Goal: Information Seeking & Learning: Learn about a topic

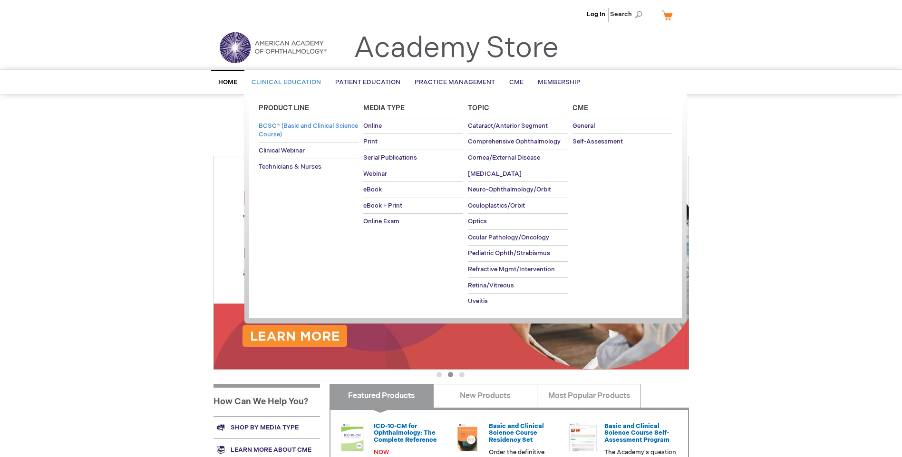
click at [289, 133] on span "BCSC® (Basic and Clinical Science Course)" at bounding box center [308, 130] width 99 height 17
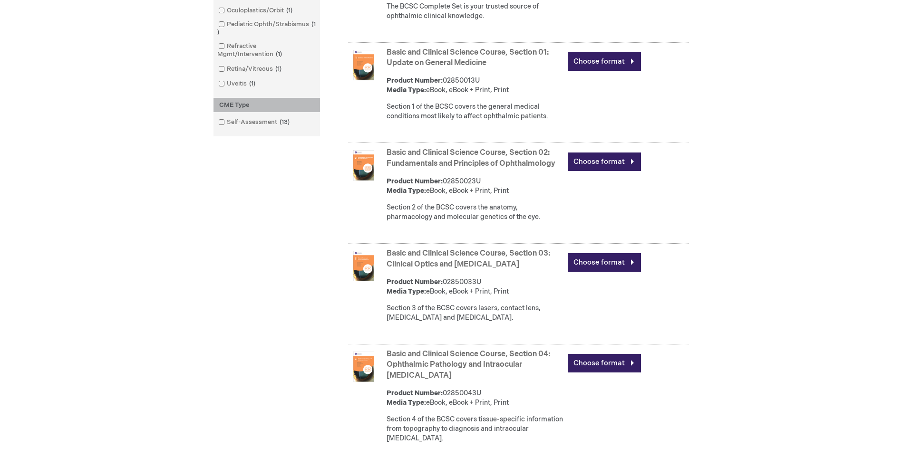
scroll to position [380, 0]
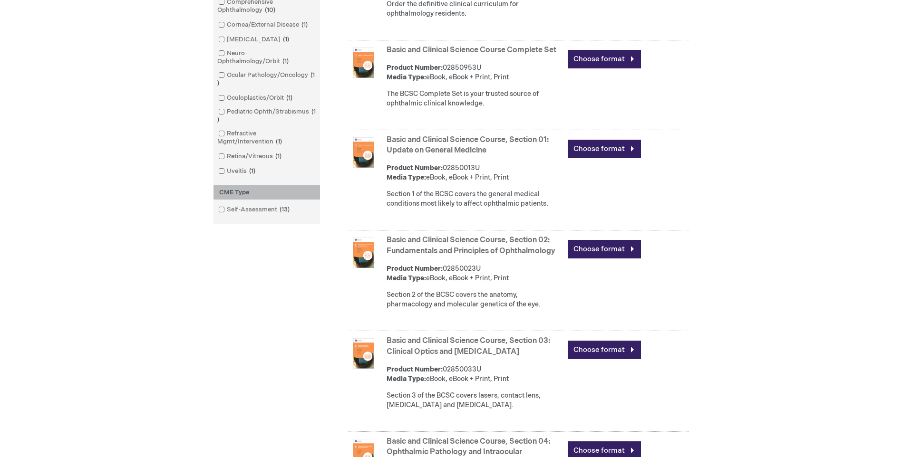
click at [529, 55] on link "Basic and Clinical Science Course Complete Set" at bounding box center [472, 50] width 170 height 9
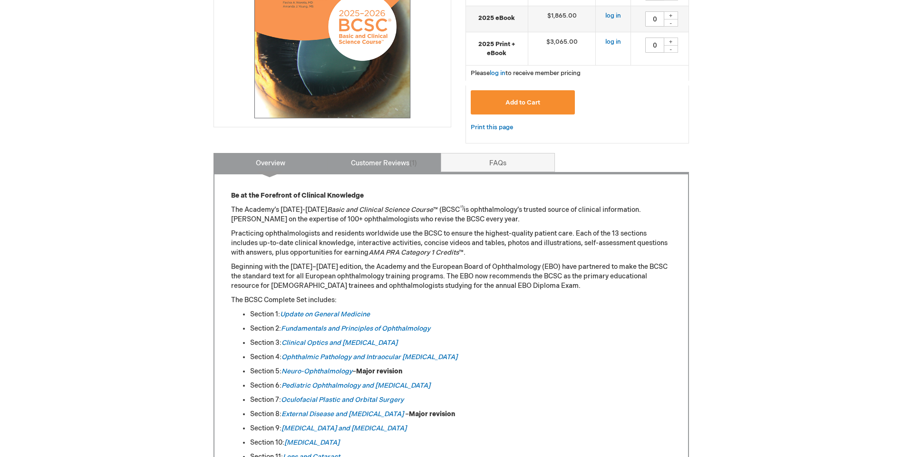
scroll to position [238, 0]
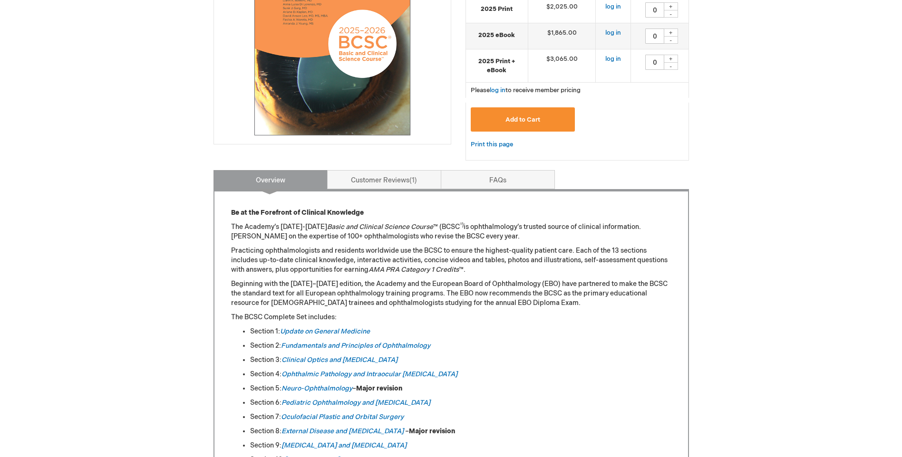
click at [391, 187] on link "Customer Reviews 1" at bounding box center [384, 179] width 114 height 19
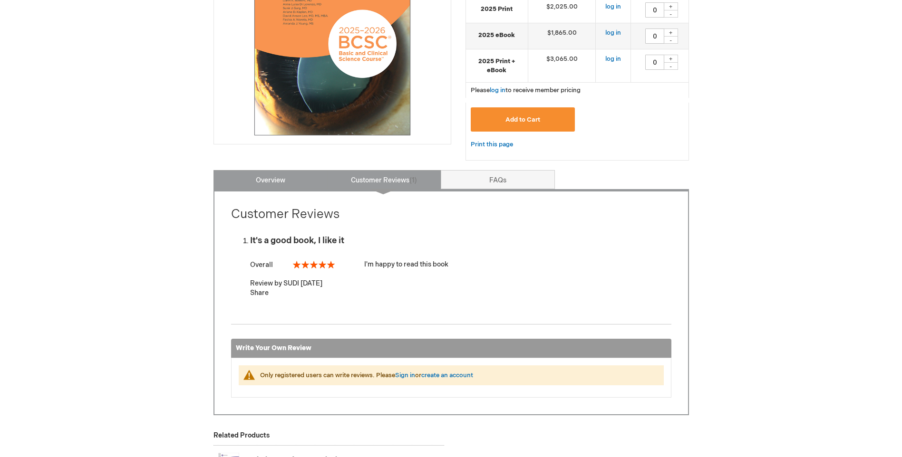
click at [294, 182] on link "Overview" at bounding box center [271, 179] width 114 height 19
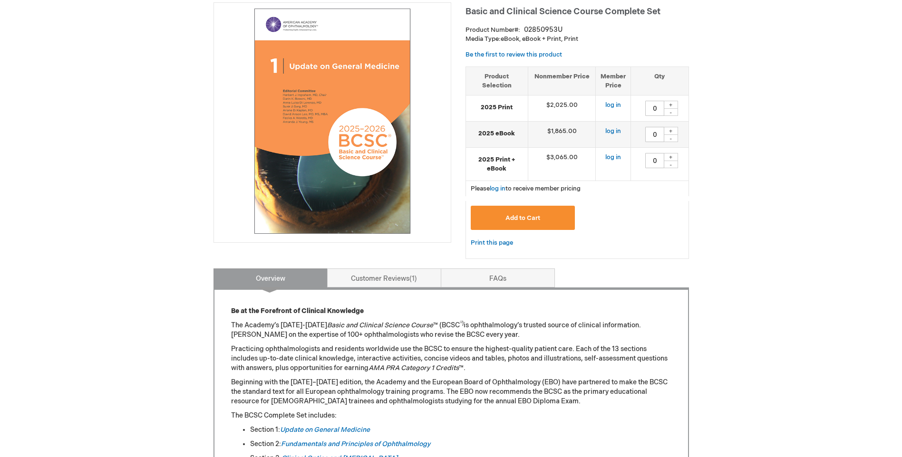
scroll to position [123, 0]
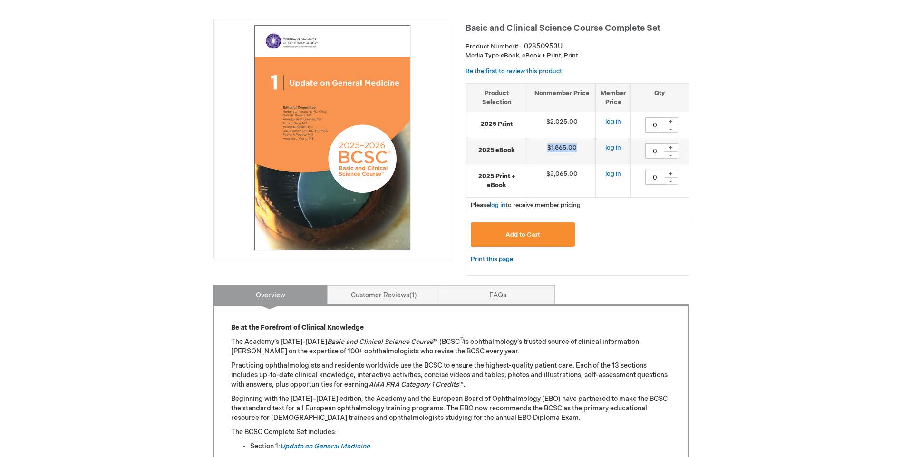
drag, startPoint x: 537, startPoint y: 144, endPoint x: 599, endPoint y: 143, distance: 62.3
click at [599, 143] on tr "2025 eBook $1,865.00 log in 0 + -" at bounding box center [577, 151] width 223 height 26
drag, startPoint x: 599, startPoint y: 143, endPoint x: 576, endPoint y: 206, distance: 66.8
click at [576, 206] on span "Please log in to receive member pricing" at bounding box center [526, 206] width 110 height 8
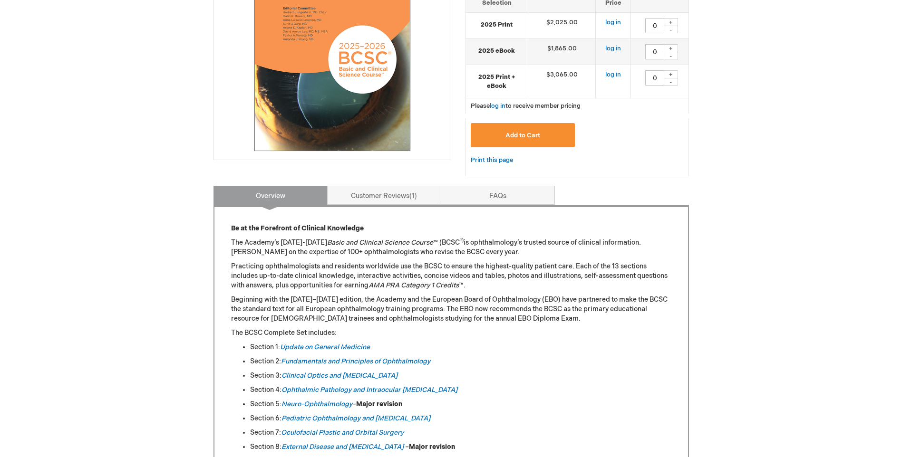
scroll to position [313, 0]
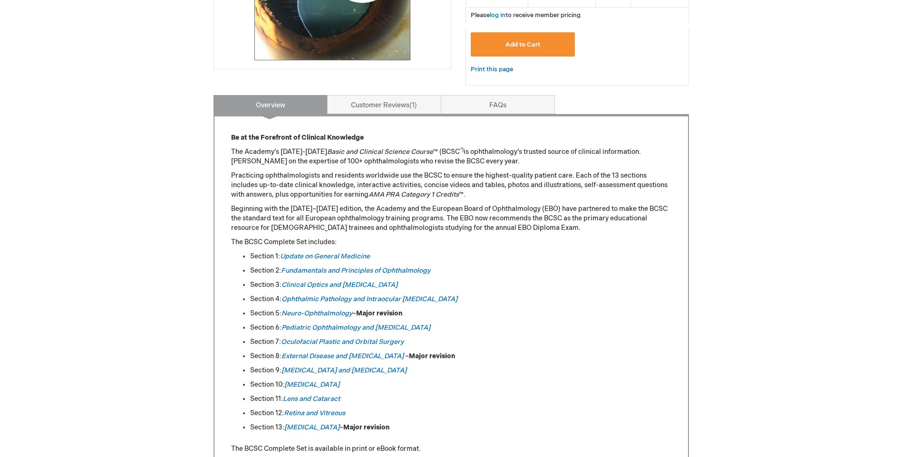
click at [282, 426] on li "Section 13: [MEDICAL_DATA] – Major revision" at bounding box center [460, 428] width 421 height 10
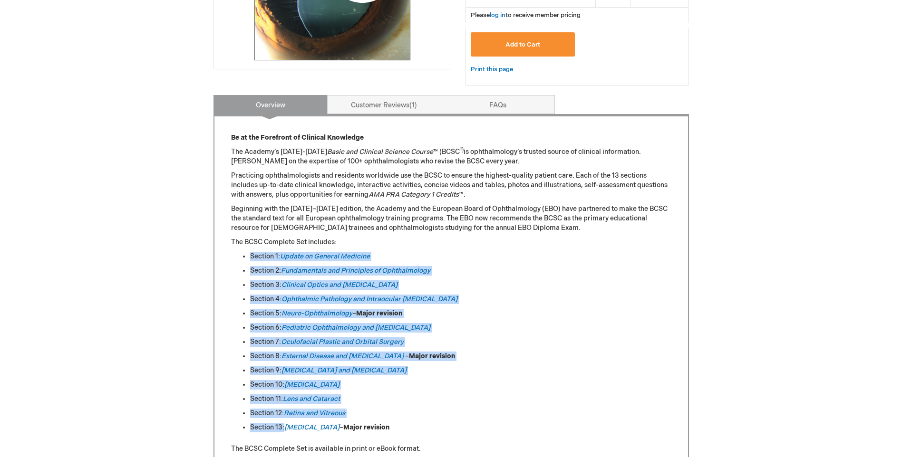
drag, startPoint x: 282, startPoint y: 426, endPoint x: 246, endPoint y: 256, distance: 173.5
click at [246, 256] on ul "Section 1: Update on General Medicine Section 2: Fundamentals and Principles of…" at bounding box center [451, 342] width 440 height 181
drag, startPoint x: 246, startPoint y: 256, endPoint x: 465, endPoint y: 259, distance: 219.2
click at [465, 259] on li "Section 1: Update on General Medicine" at bounding box center [460, 257] width 421 height 10
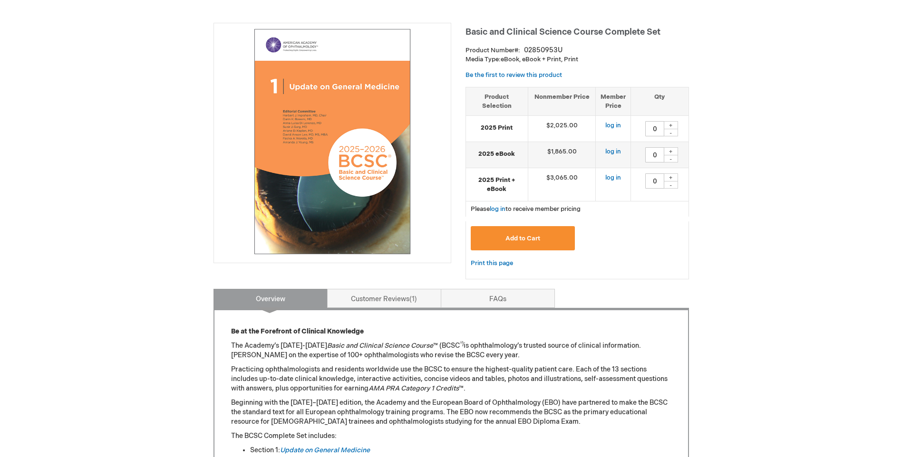
scroll to position [28, 0]
